Goal: Task Accomplishment & Management: Use online tool/utility

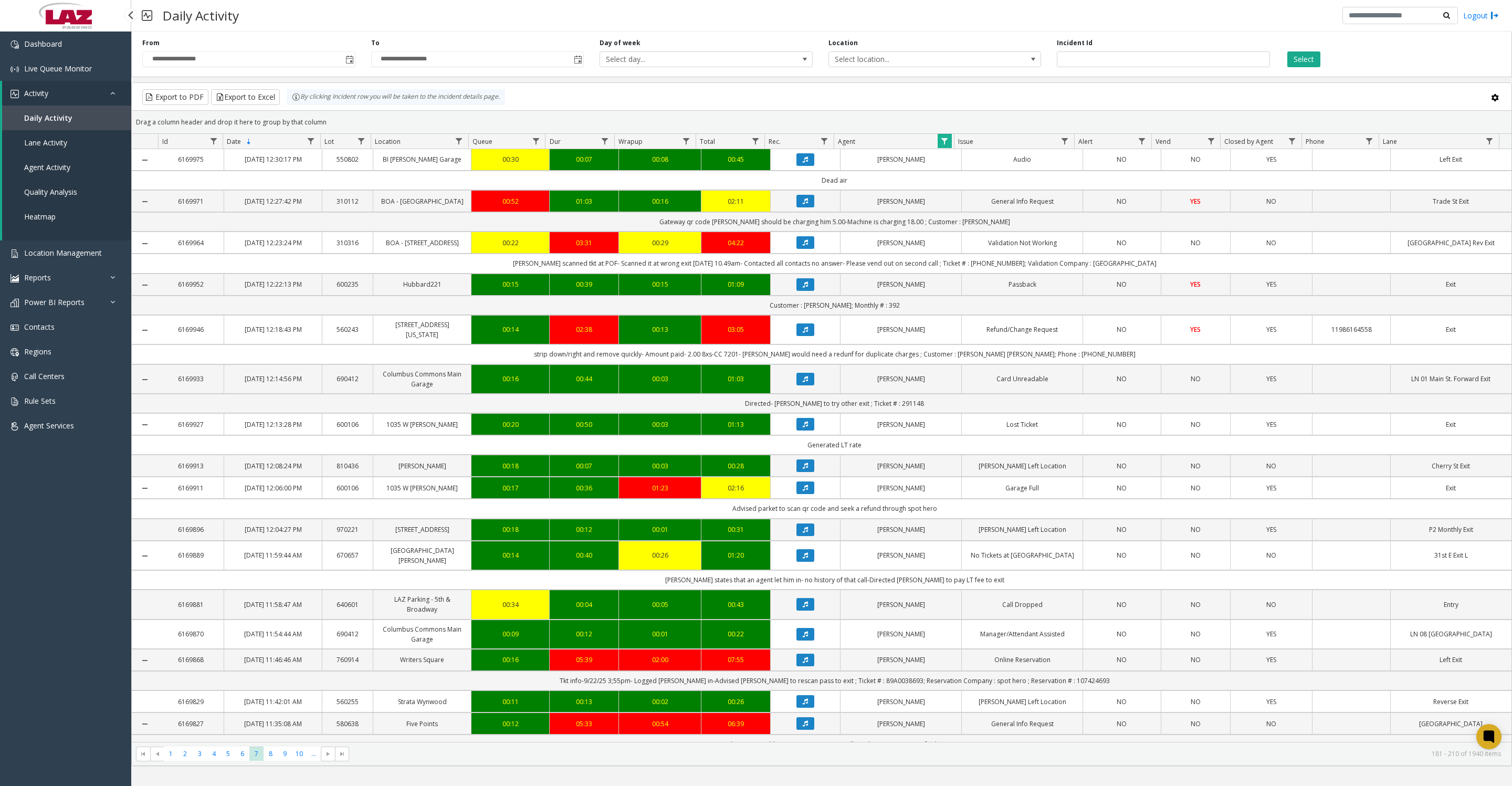
scroll to position [656, 0]
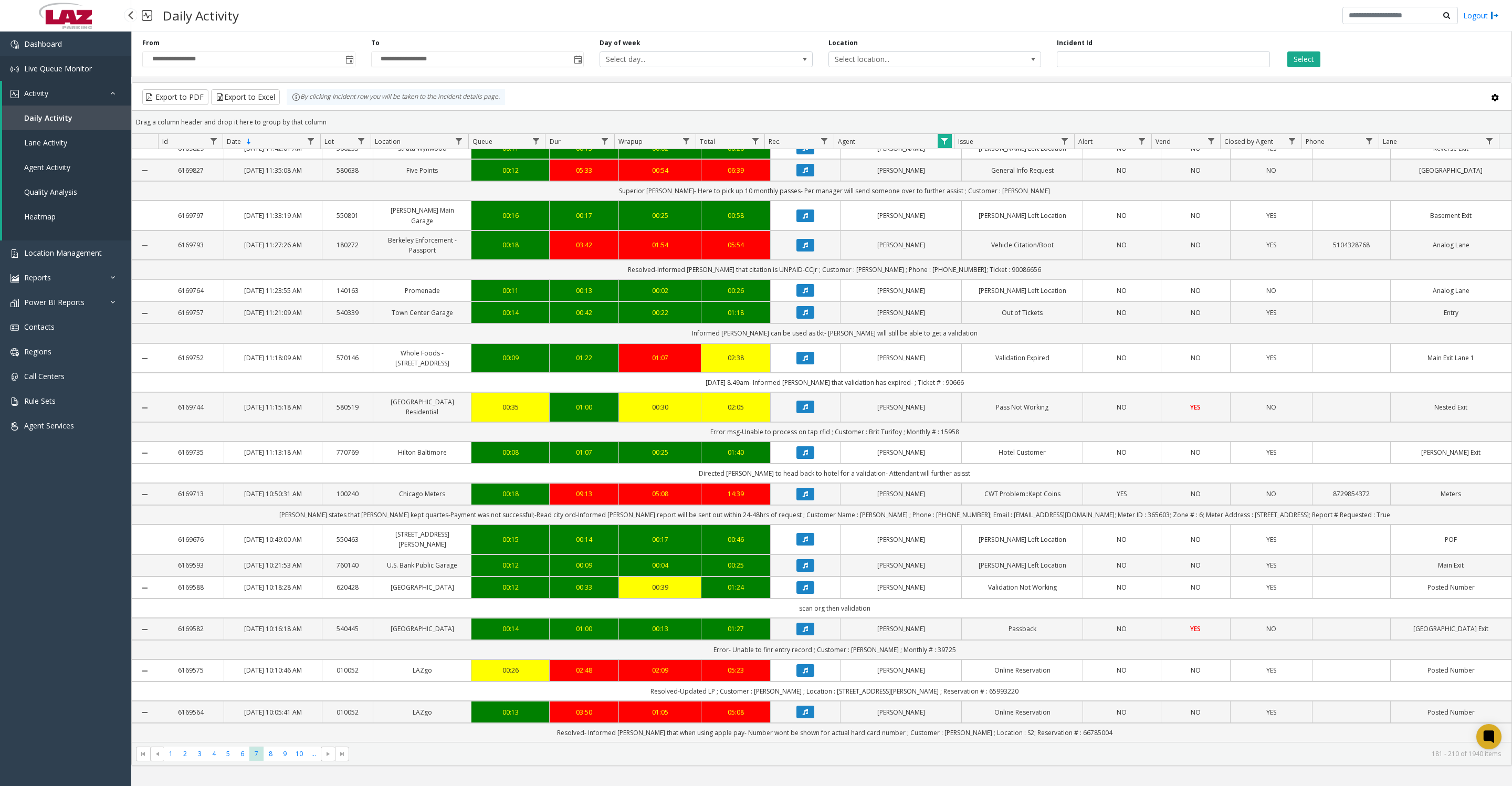
click at [87, 69] on span "Live Queue Monitor" at bounding box center [57, 69] width 68 height 10
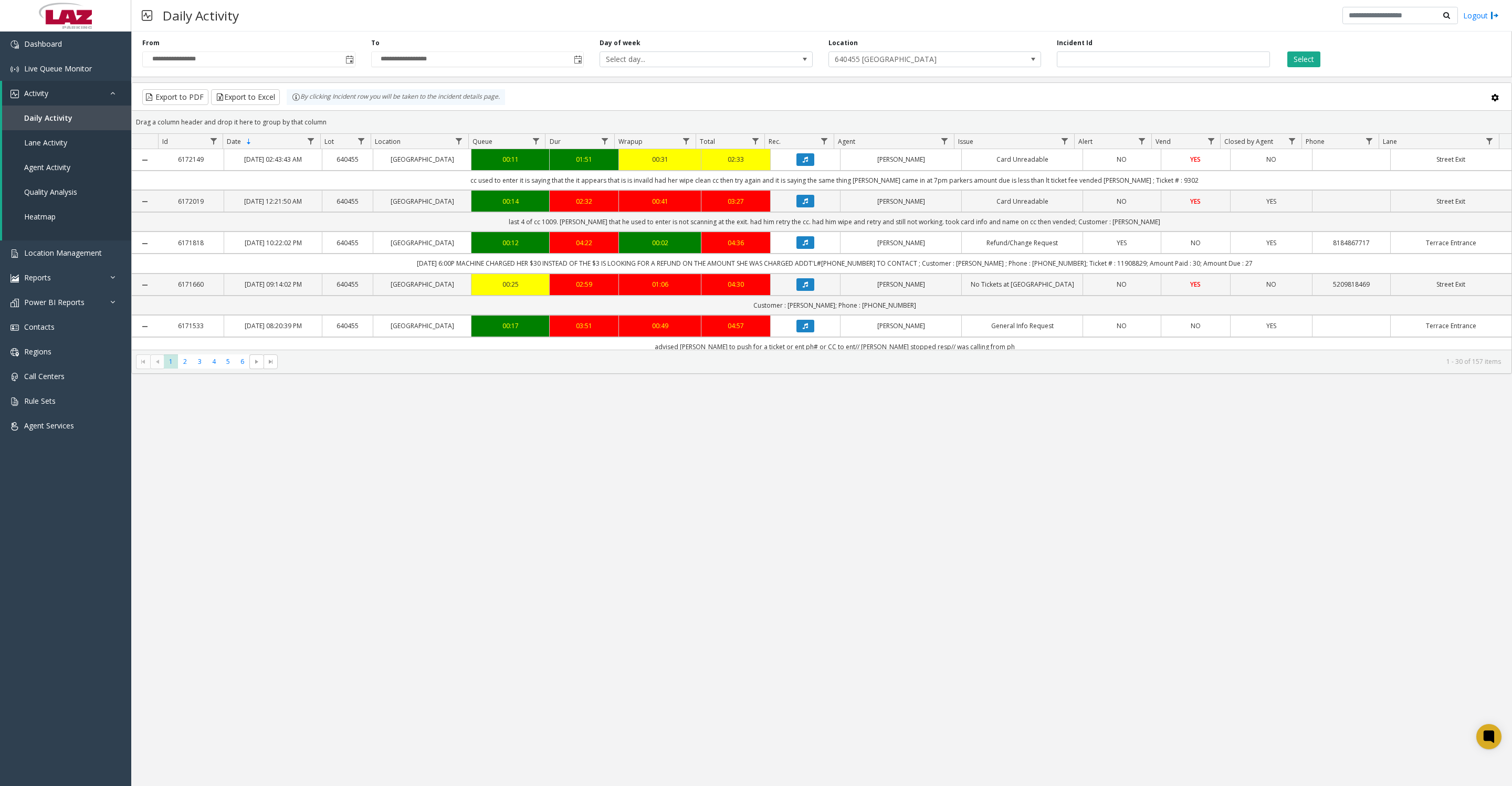
click at [343, 68] on span "Toggle popup" at bounding box center [348, 59] width 11 height 17
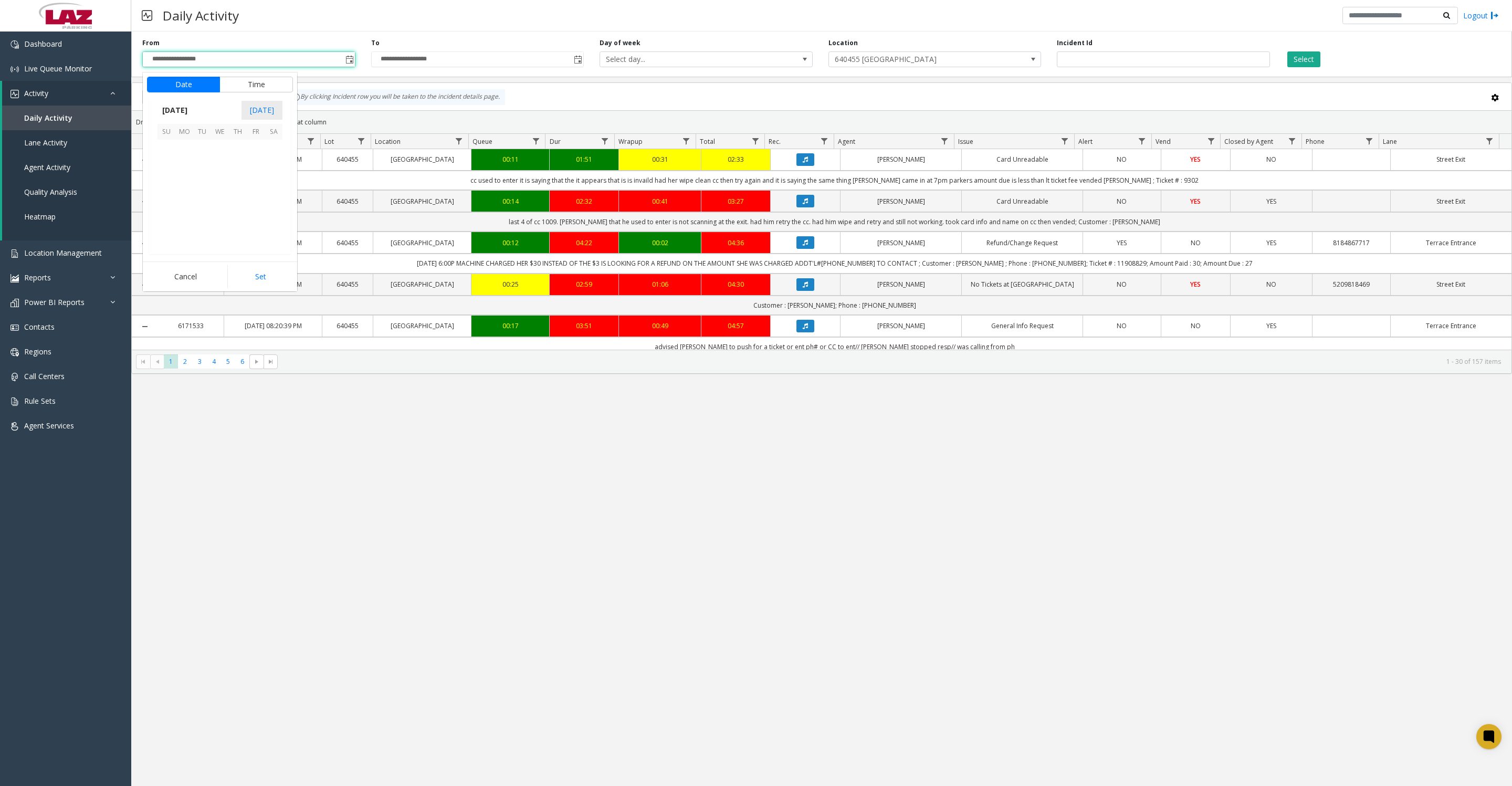
scroll to position [188413, 0]
click at [217, 211] on span "24" at bounding box center [220, 202] width 18 height 18
click at [170, 179] on li "8" at bounding box center [173, 172] width 37 height 16
click at [265, 282] on button "Set" at bounding box center [260, 276] width 66 height 23
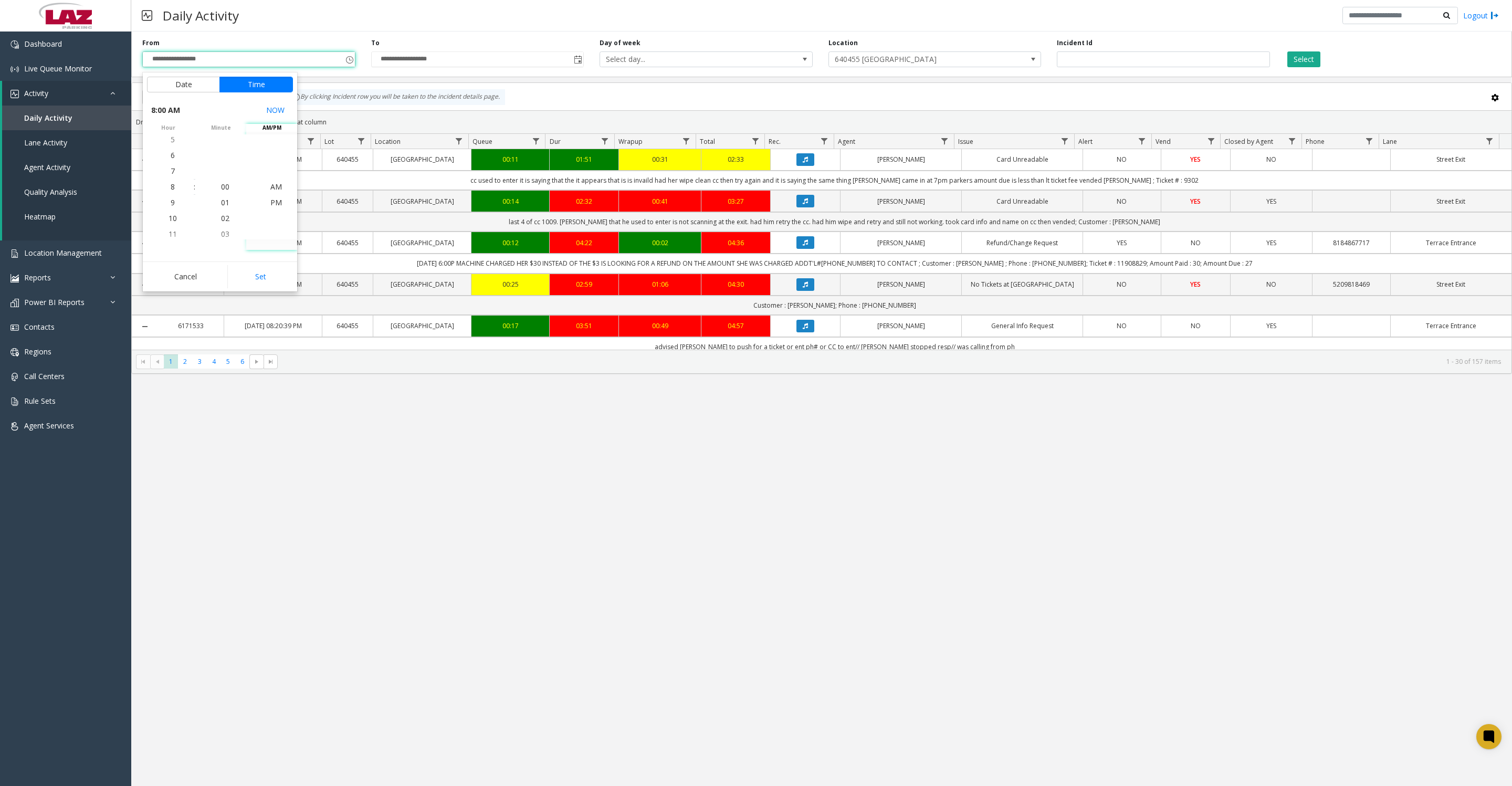
type input "**********"
click at [955, 66] on span "640455 Del Mar Plaza" at bounding box center [913, 59] width 170 height 14
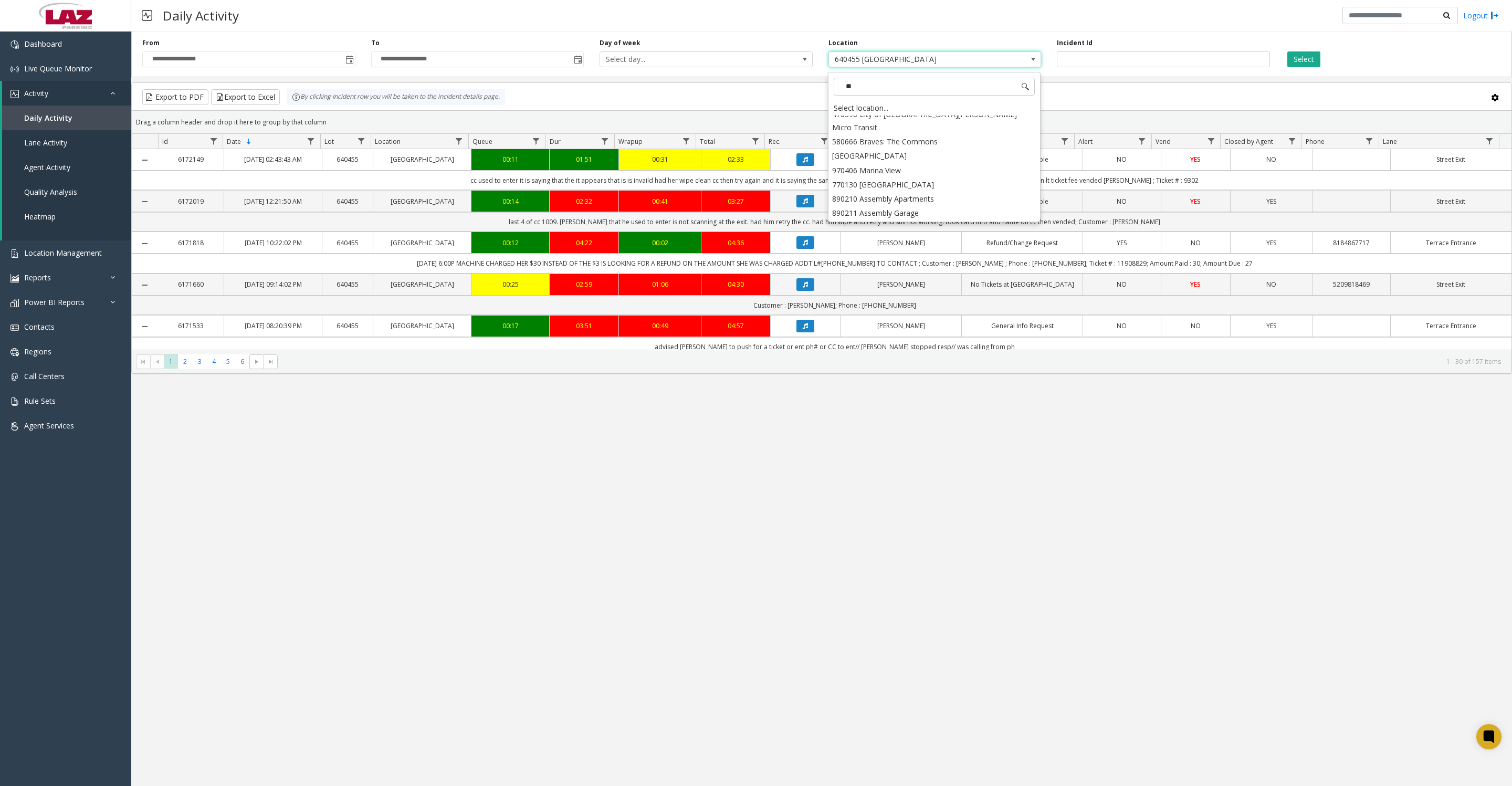
scroll to position [0, 0]
type input "*****"
click at [862, 120] on li "100240 Chicago Meters" at bounding box center [934, 123] width 210 height 14
click at [1320, 61] on button "Select" at bounding box center [1303, 60] width 33 height 16
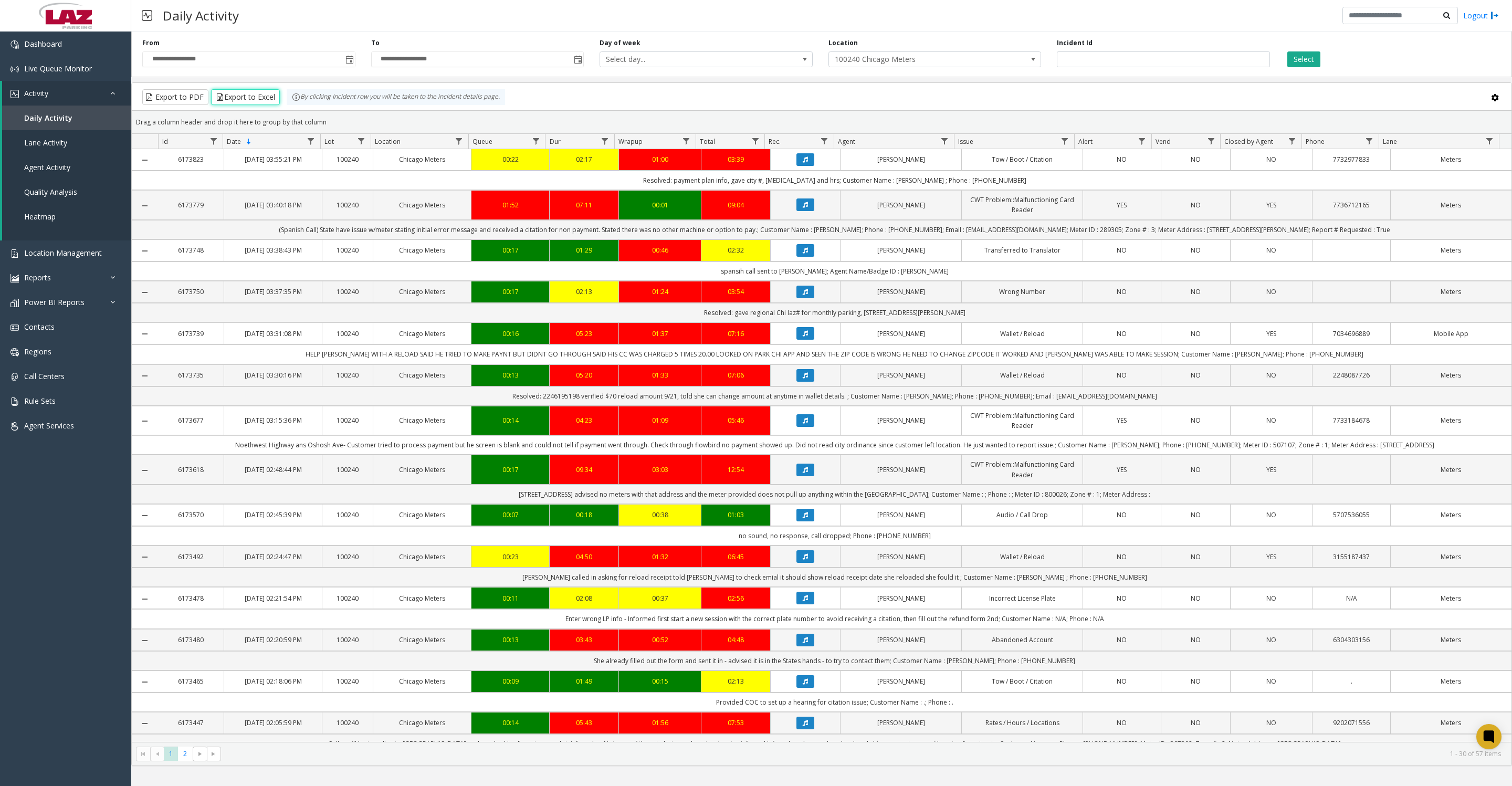
click at [236, 101] on button "Export to Excel" at bounding box center [246, 97] width 69 height 16
